Goal: Information Seeking & Learning: Learn about a topic

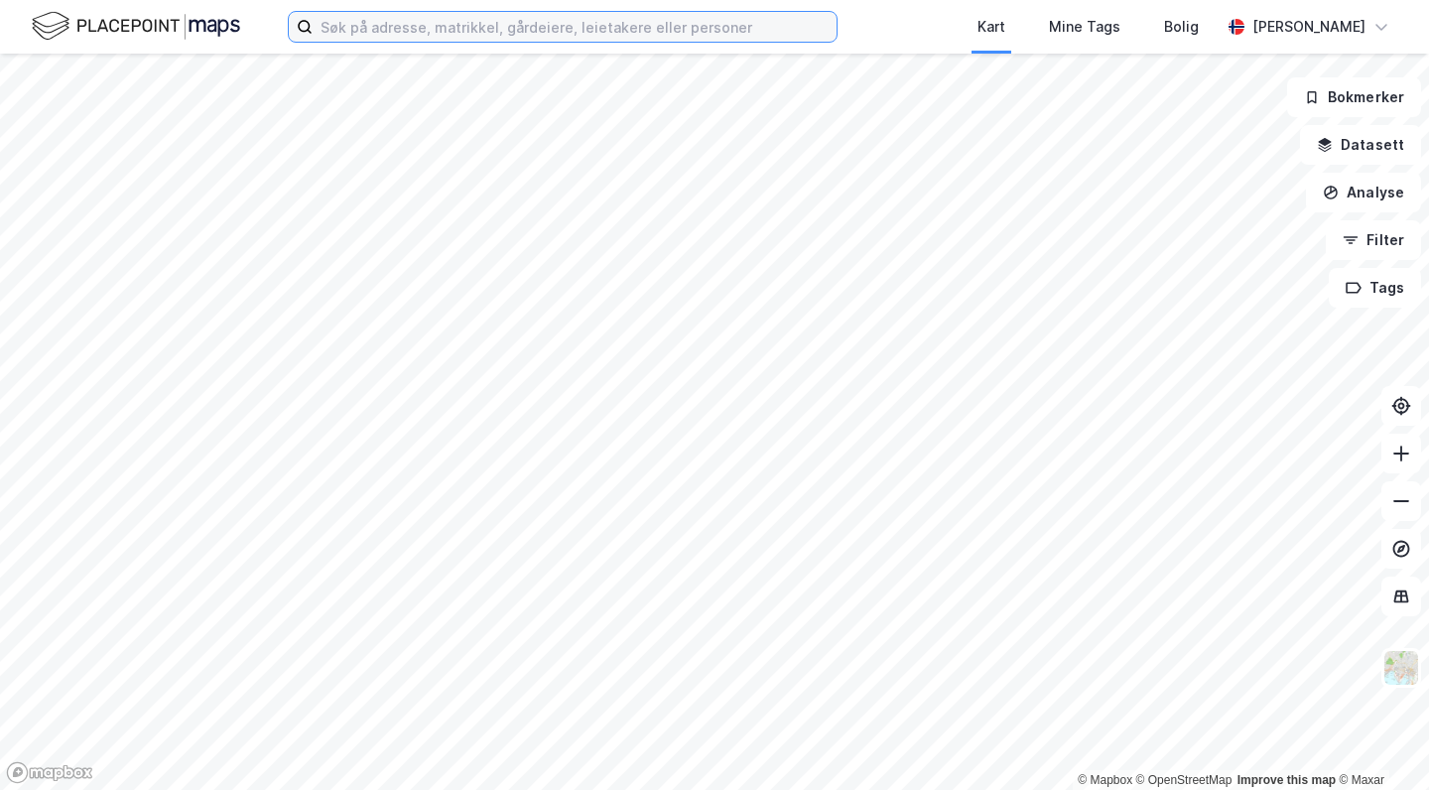
click at [425, 30] on input at bounding box center [575, 27] width 524 height 30
click at [385, 25] on input at bounding box center [575, 27] width 524 height 30
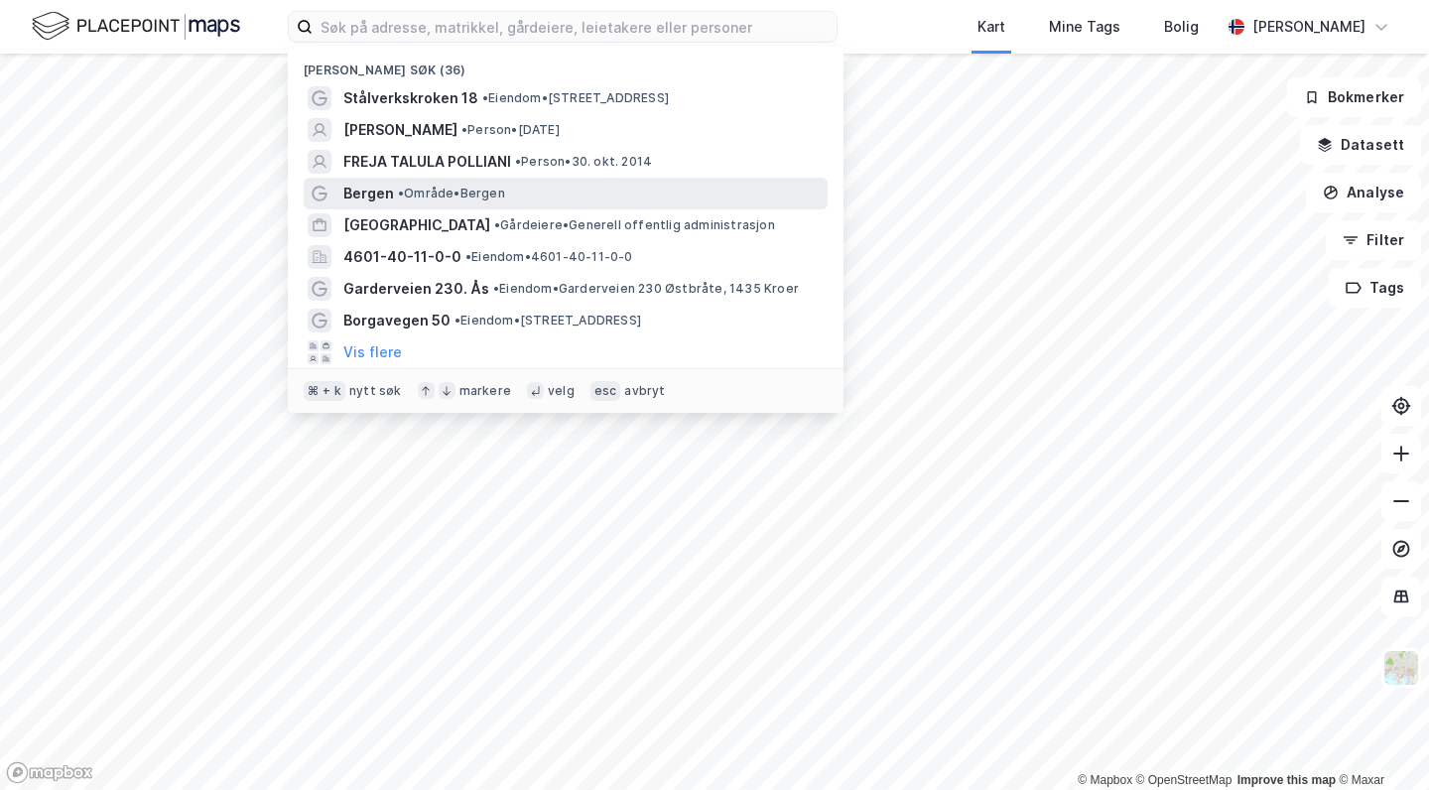
click at [397, 203] on div "Bergen • Område • [GEOGRAPHIC_DATA]" at bounding box center [583, 194] width 480 height 24
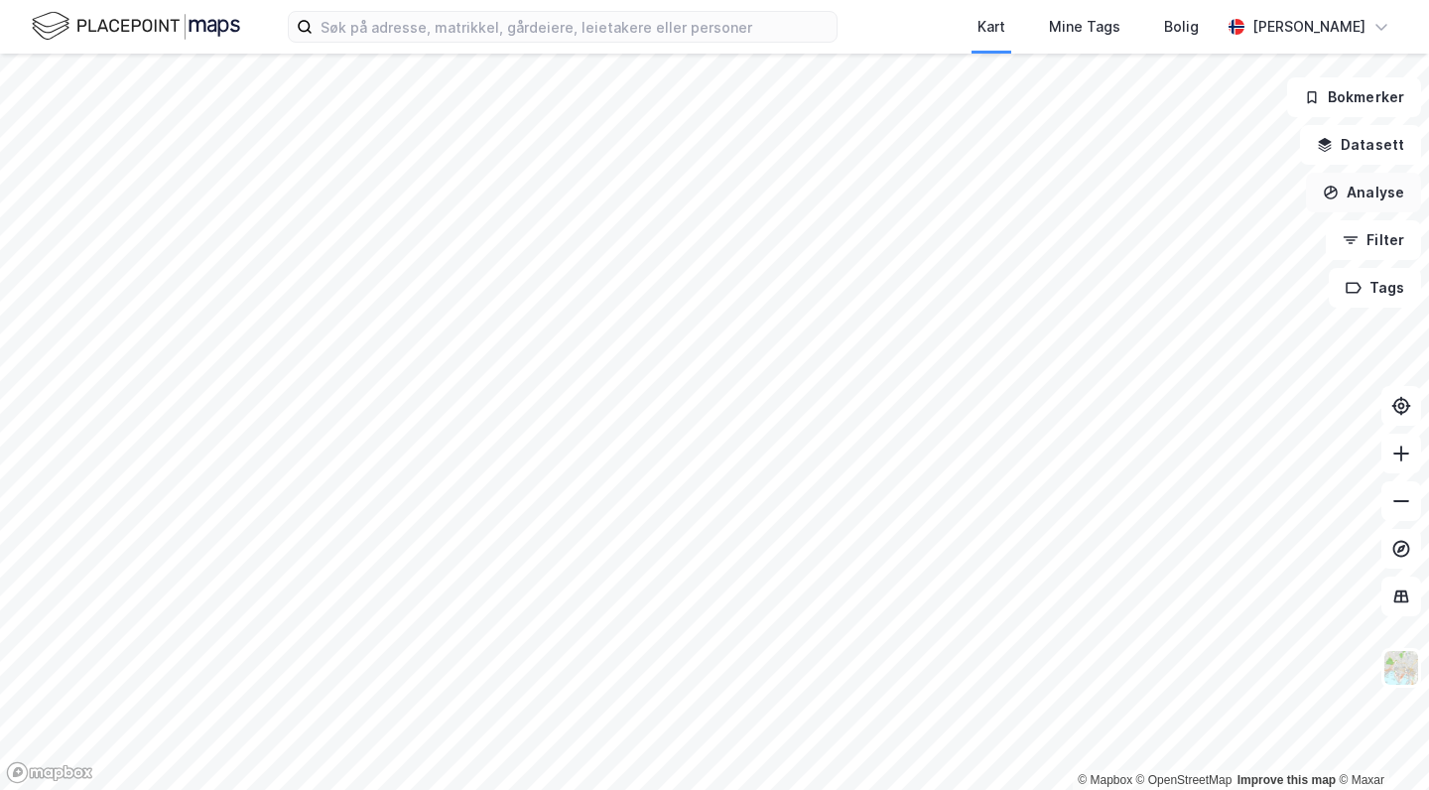
click at [1348, 182] on button "Analyse" at bounding box center [1363, 193] width 115 height 40
click at [1348, 137] on button "Datasett" at bounding box center [1360, 145] width 121 height 40
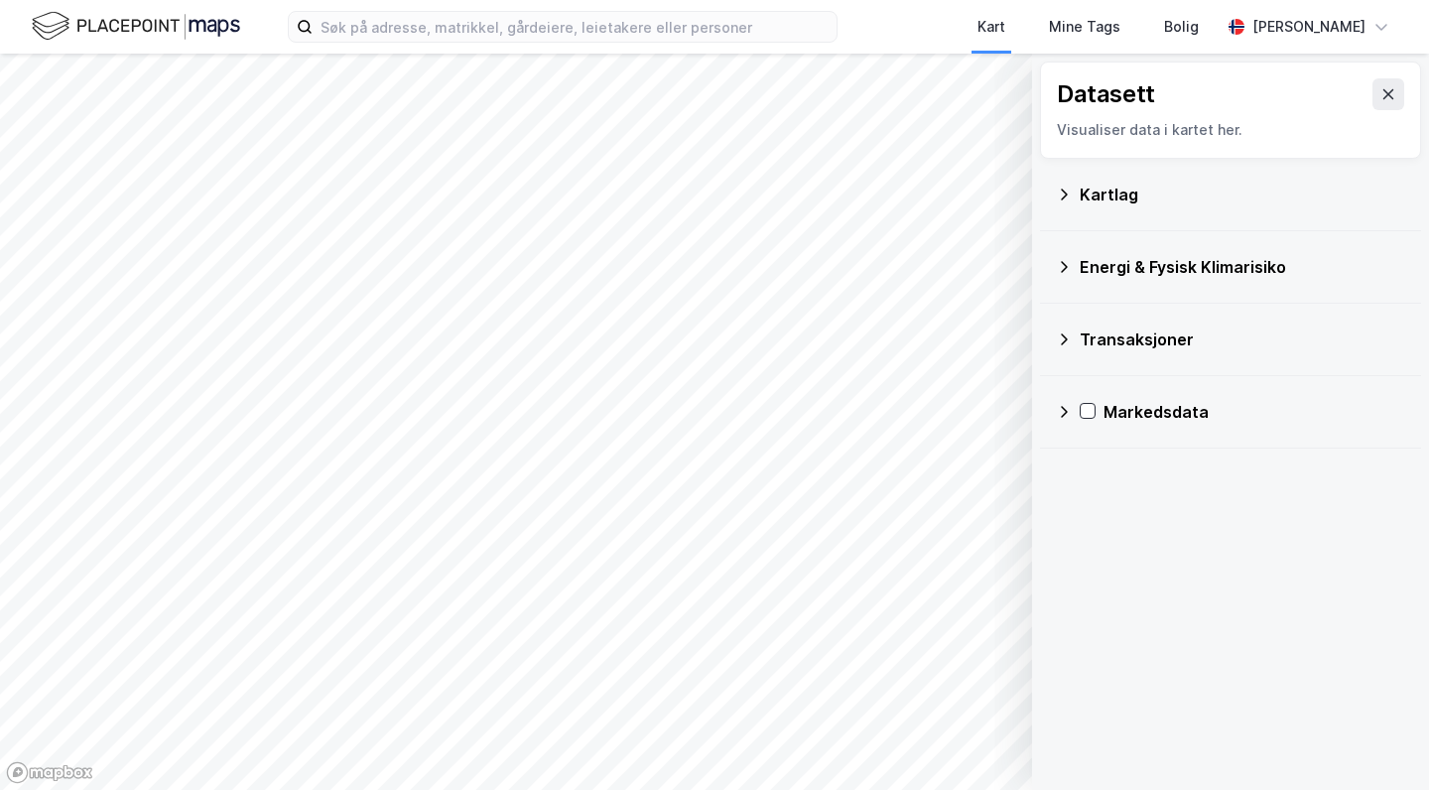
click at [1064, 347] on div "Transaksjoner" at bounding box center [1230, 340] width 349 height 48
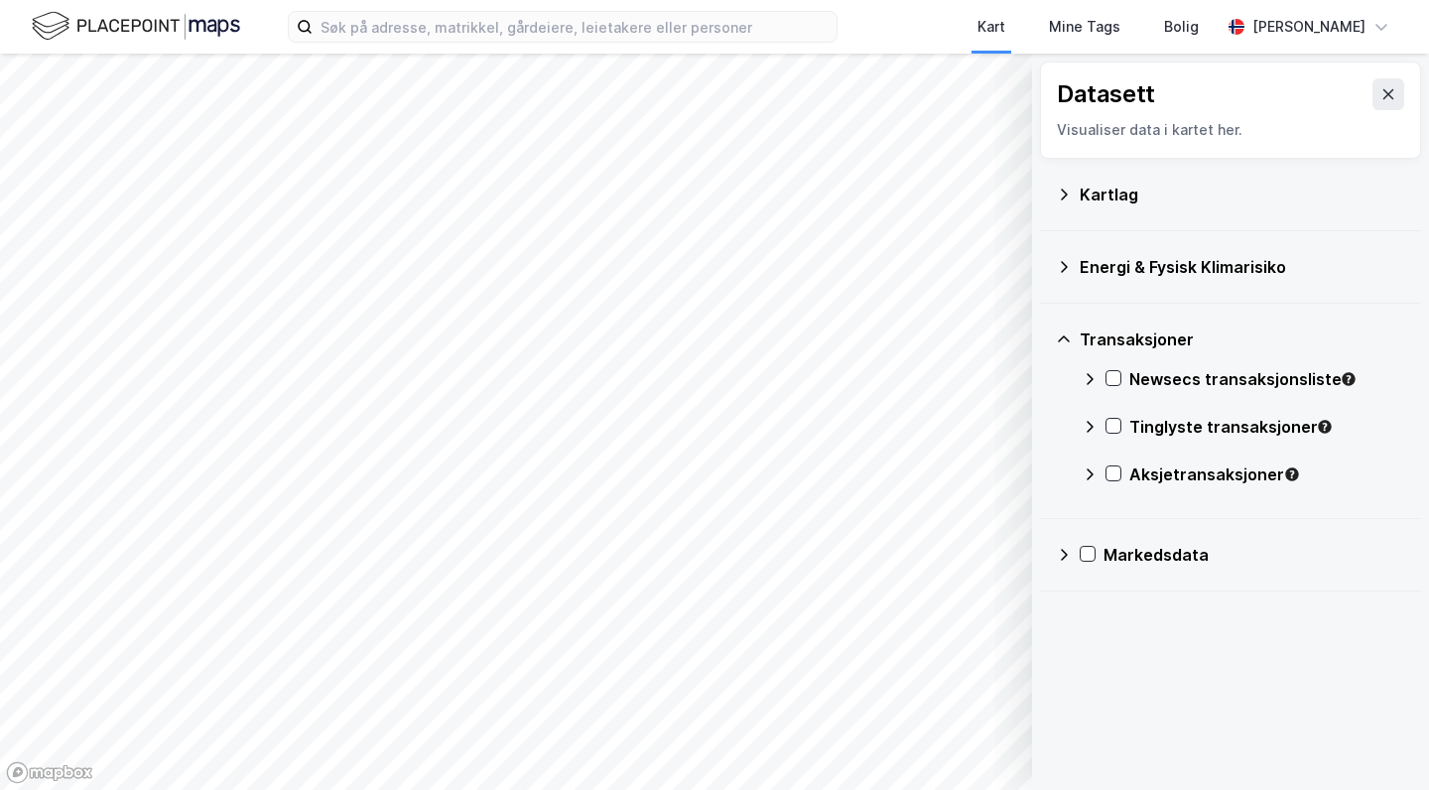
click at [1061, 554] on icon at bounding box center [1064, 555] width 16 height 16
click at [1058, 693] on div "Markedsdata Arealledighet Prosjekter Transaksjoner Leiekontrakter" at bounding box center [1230, 650] width 381 height 263
click at [1084, 694] on icon at bounding box center [1090, 698] width 16 height 16
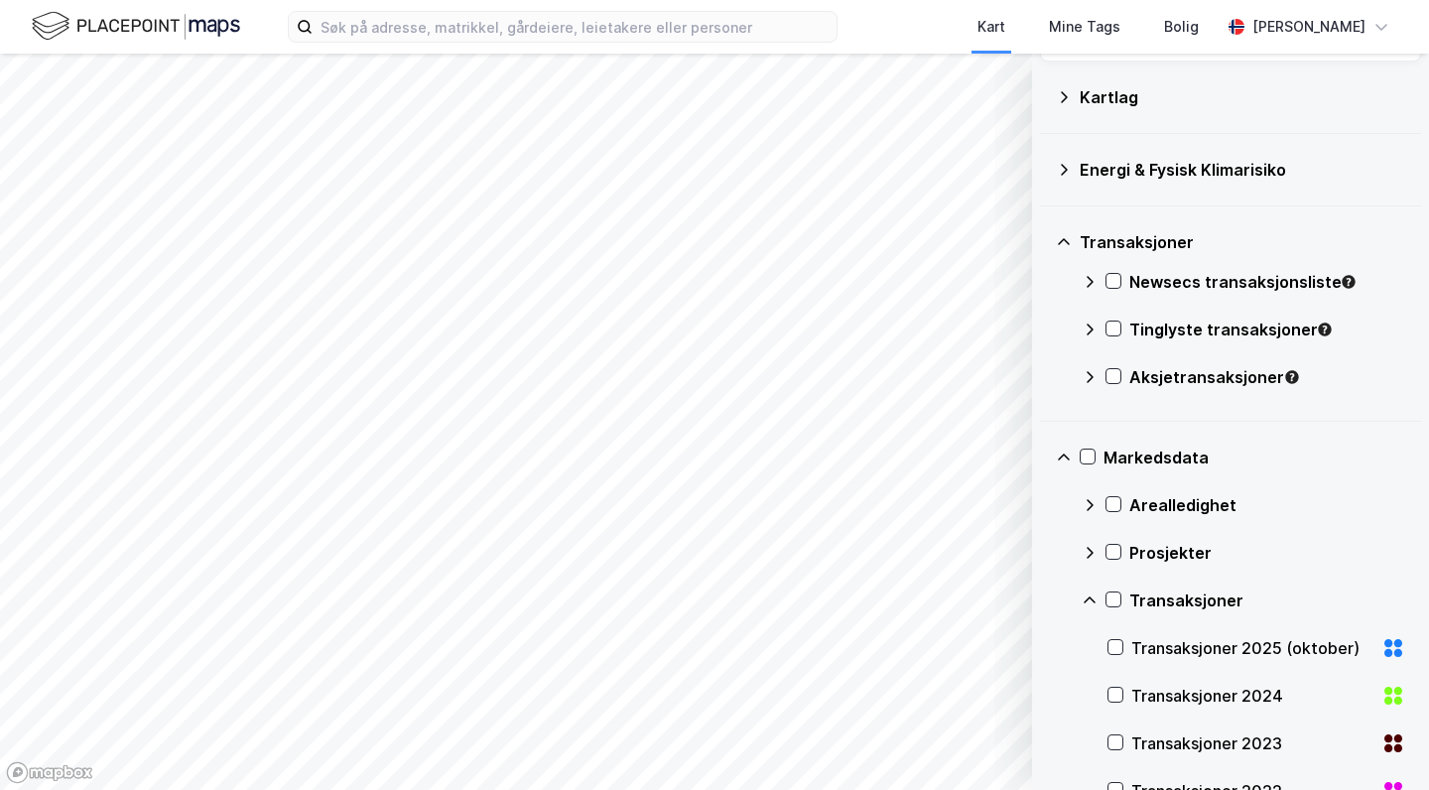
scroll to position [92, 0]
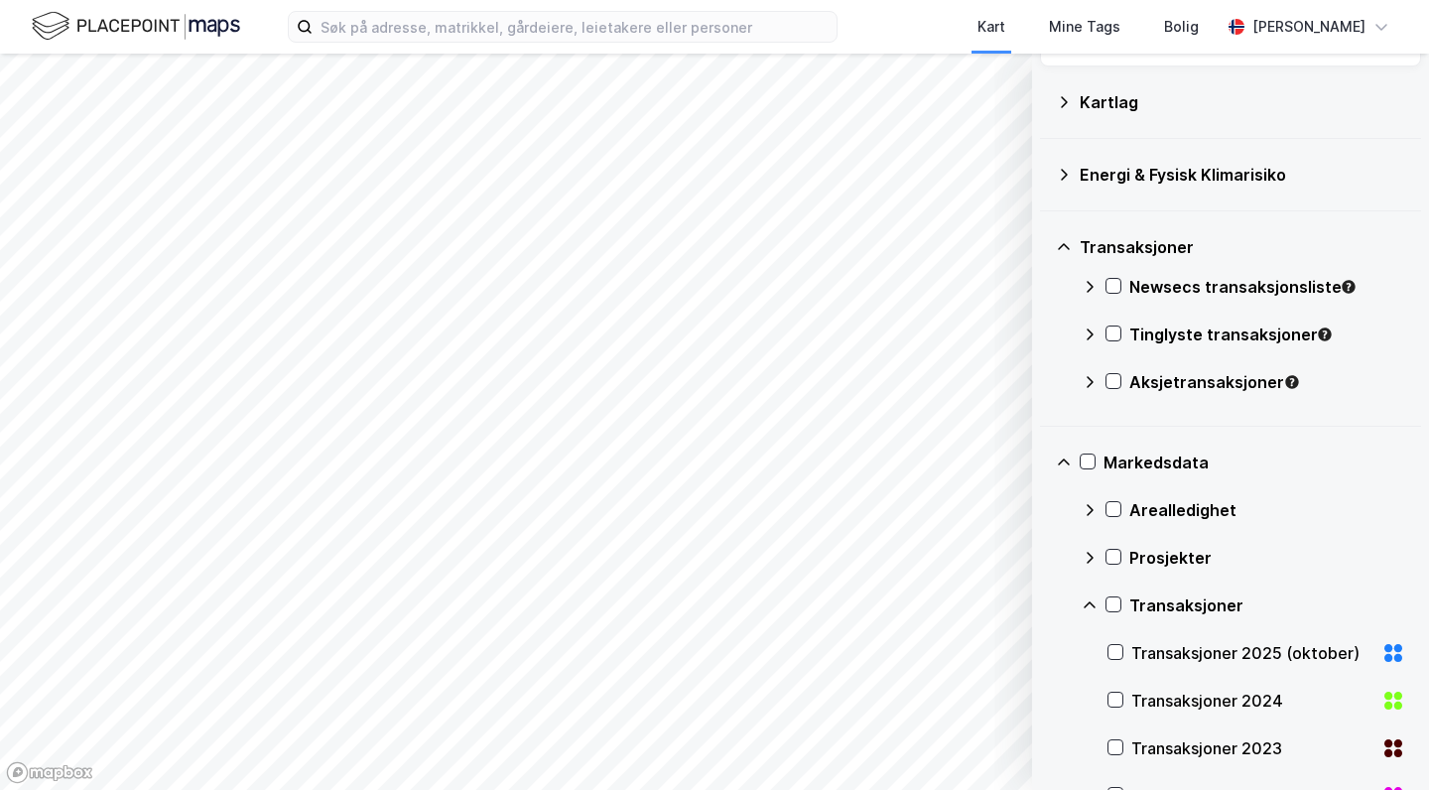
click at [1091, 329] on icon at bounding box center [1090, 335] width 16 height 16
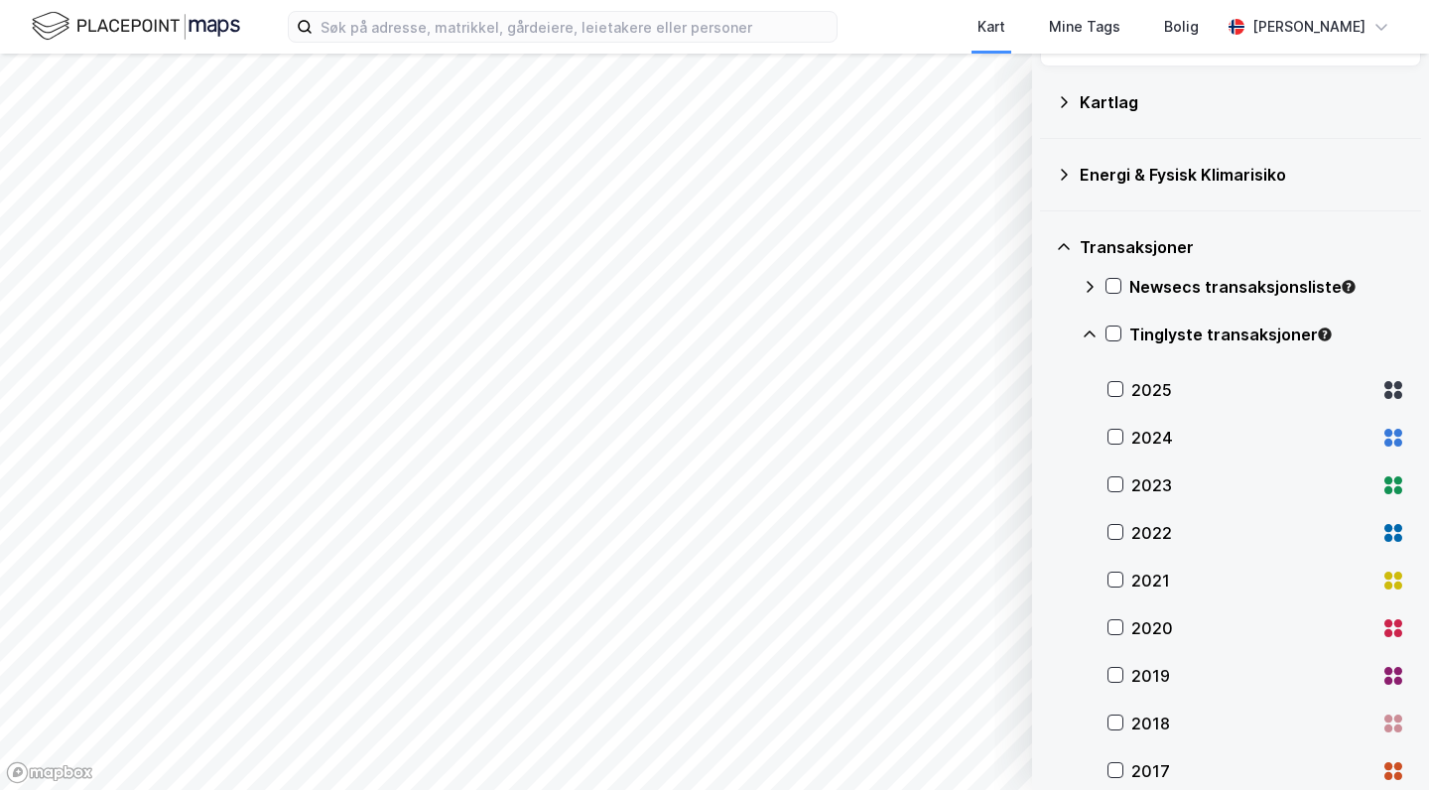
click at [1091, 329] on icon at bounding box center [1090, 335] width 16 height 16
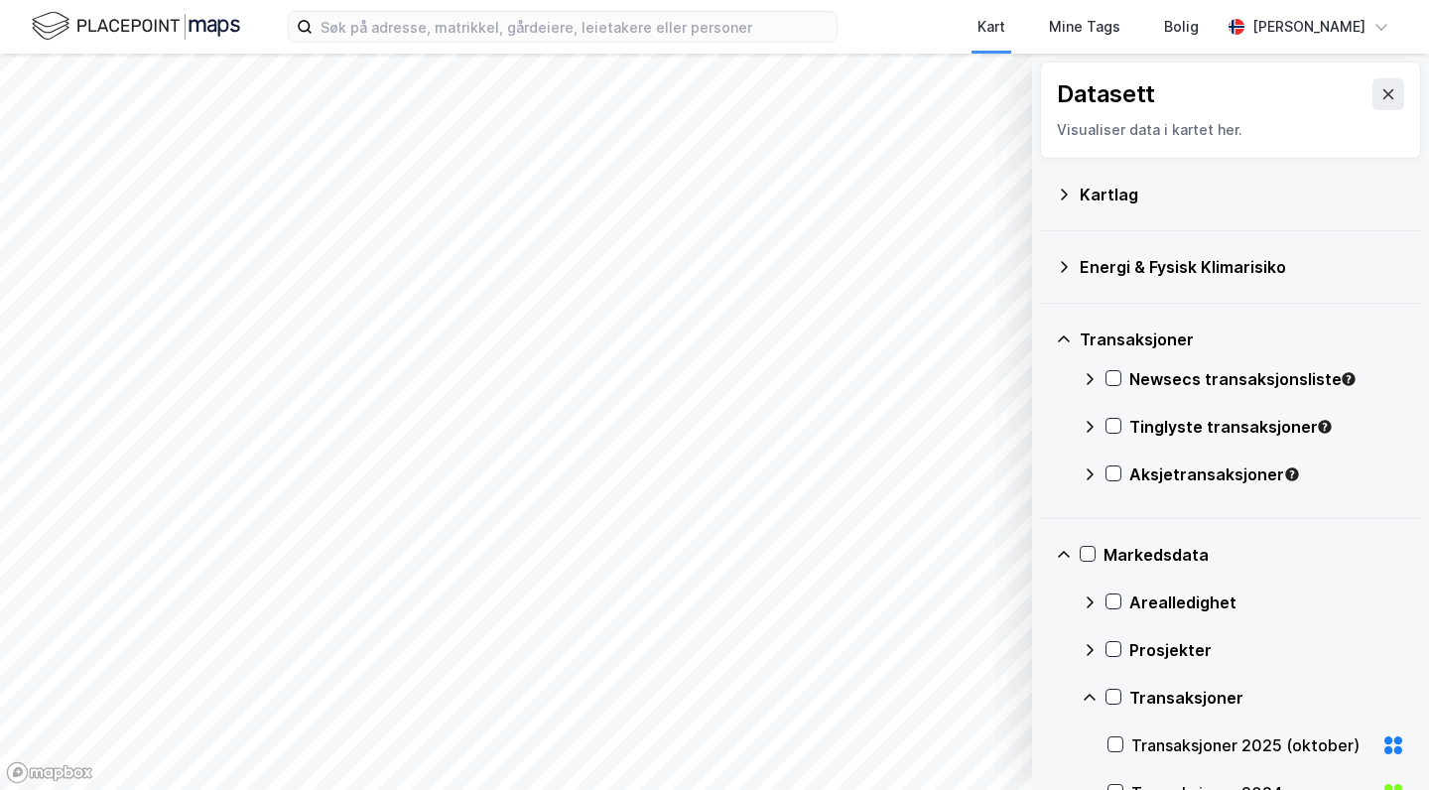
scroll to position [0, 0]
click at [1387, 98] on icon at bounding box center [1388, 94] width 16 height 16
